Goal: Information Seeking & Learning: Understand process/instructions

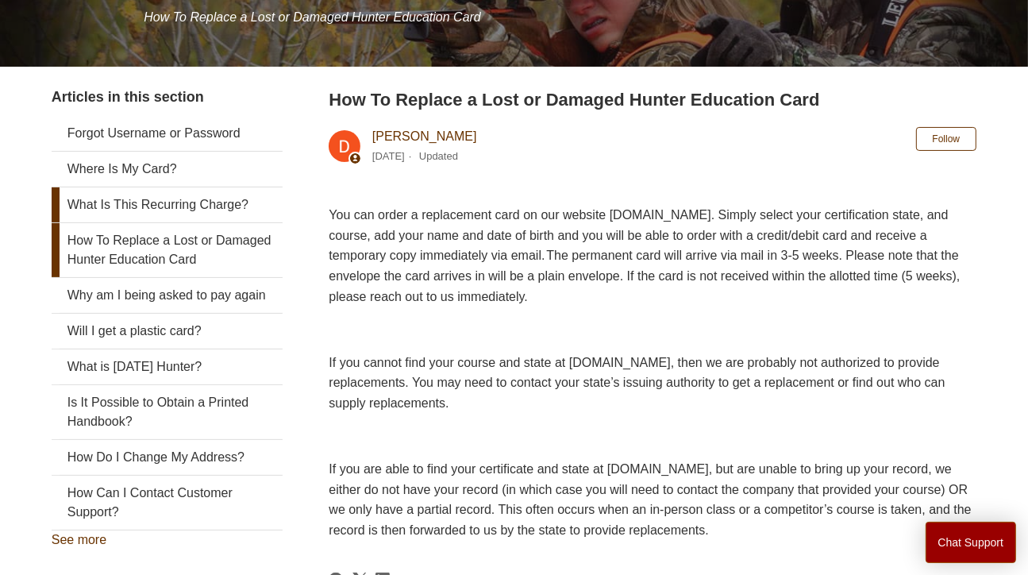
scroll to position [237, 0]
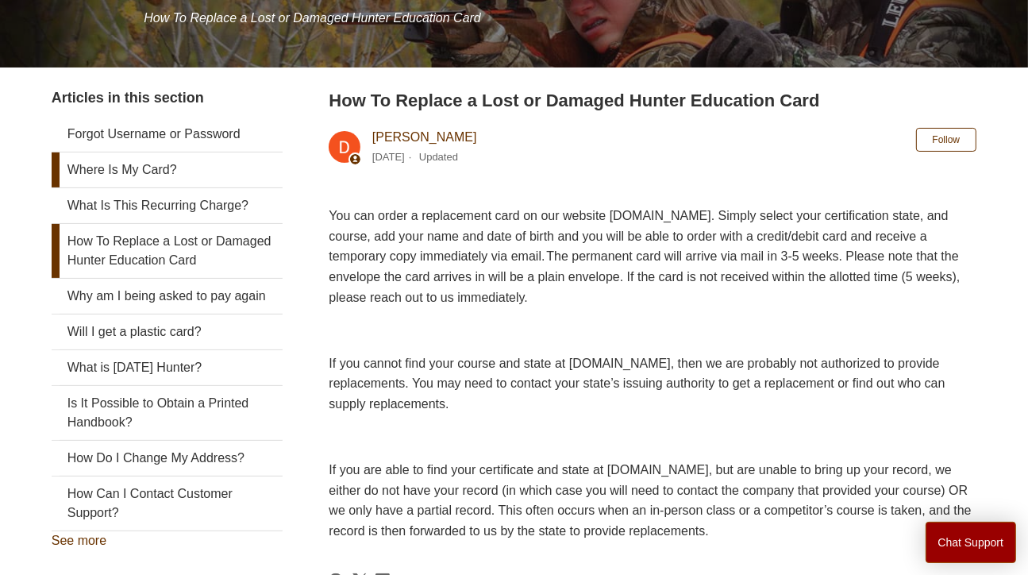
click at [133, 168] on link "Where Is My Card?" at bounding box center [167, 169] width 231 height 35
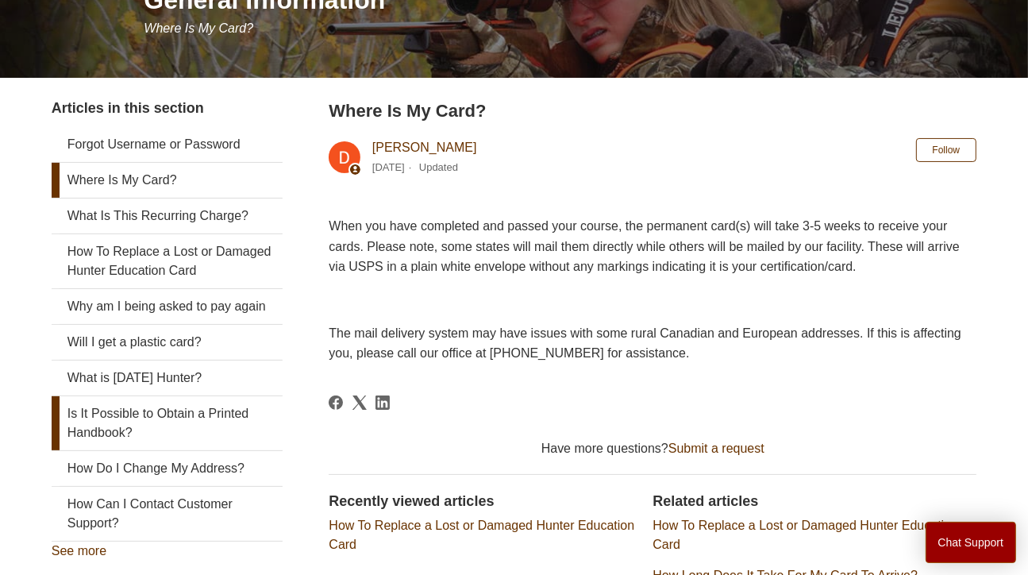
scroll to position [253, 0]
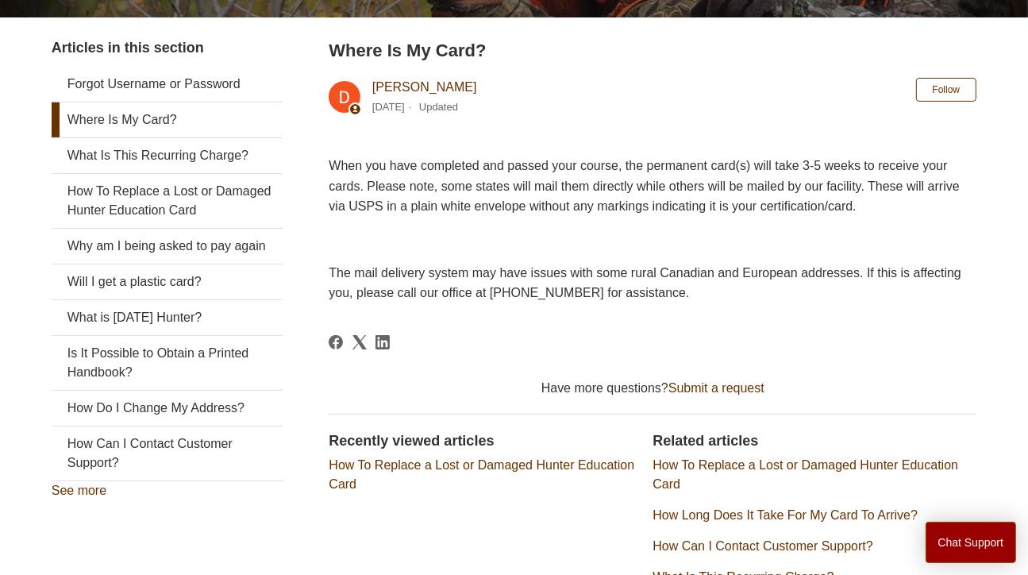
click at [457, 458] on link "How To Replace a Lost or Damaged Hunter Education Card" at bounding box center [482, 474] width 306 height 33
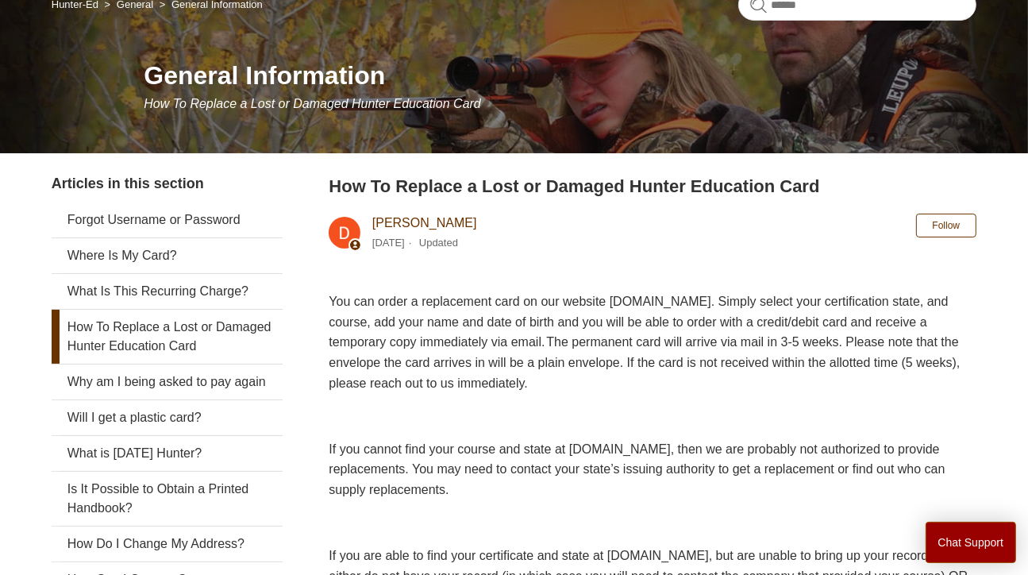
scroll to position [159, 0]
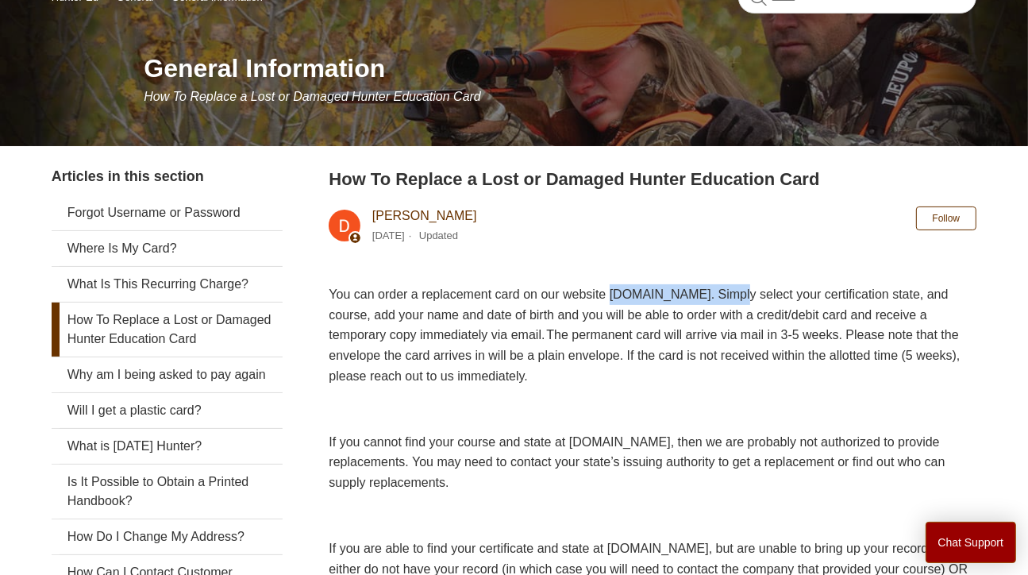
drag, startPoint x: 791, startPoint y: 299, endPoint x: 644, endPoint y: 287, distance: 147.3
click at [644, 287] on span "You can order a replacement card on our website www.ILostMyCard.com. Simply sel…" at bounding box center [644, 334] width 631 height 94
drag, startPoint x: 644, startPoint y: 287, endPoint x: 652, endPoint y: 293, distance: 9.7
copy span "www.ILostMyCard.com."
